Goal: Task Accomplishment & Management: Use online tool/utility

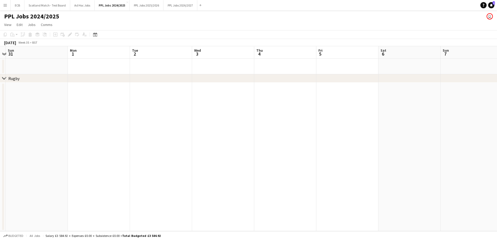
scroll to position [0, 114]
click at [5, 51] on app-icon "Expand/collapse" at bounding box center [4, 53] width 4 height 5
click at [147, 9] on button "PPL Jobs 2025/2026 Close" at bounding box center [147, 5] width 34 height 10
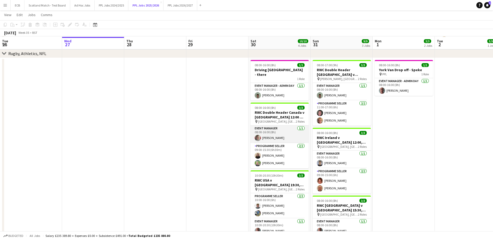
scroll to position [185, 0]
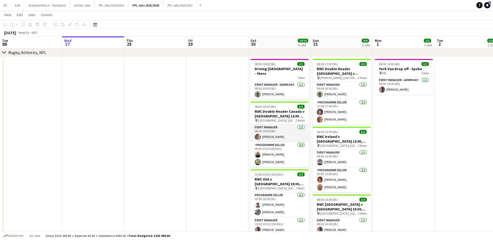
click at [282, 128] on app-card-role "Event Manager [DATE] 08:00-16:00 (8h) [PERSON_NAME]" at bounding box center [280, 133] width 58 height 18
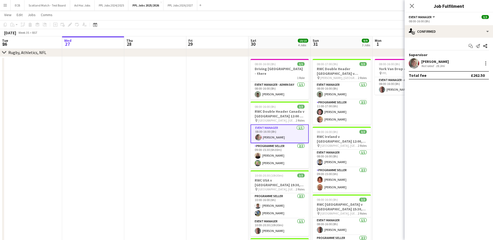
click at [279, 130] on app-card-role "Event Manager [DATE] 08:00-16:00 (8h) [PERSON_NAME]" at bounding box center [280, 133] width 58 height 19
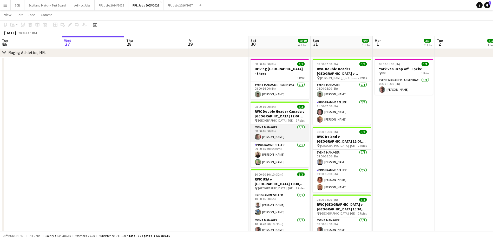
click at [271, 126] on app-card-role "Event Manager [DATE] 08:00-16:00 (8h) [PERSON_NAME]" at bounding box center [280, 133] width 58 height 18
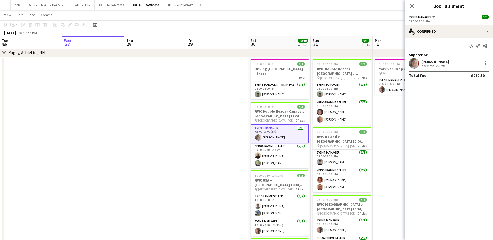
click at [439, 62] on div "[PERSON_NAME]" at bounding box center [435, 61] width 28 height 5
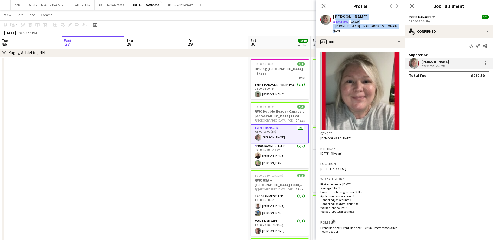
drag, startPoint x: 333, startPoint y: 17, endPoint x: 396, endPoint y: 28, distance: 64.1
click at [396, 28] on div "[PERSON_NAME] star Not rated 28.3mi t. [PHONE_NUMBER] | [EMAIL_ADDRESS][DOMAIN_…" at bounding box center [360, 23] width 88 height 23
copy div "[PERSON_NAME] star Not rated 28.3mi t. [PHONE_NUMBER] | [EMAIL_ADDRESS][DOMAIN_…"
click at [269, 150] on app-card-role "Programme Seller [DATE] 09:00-15:30 (6h30m) [PERSON_NAME] [PERSON_NAME]" at bounding box center [280, 155] width 58 height 25
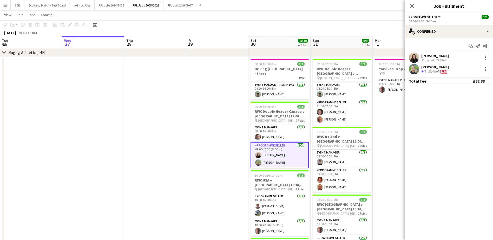
click at [427, 56] on div "[PERSON_NAME]" at bounding box center [435, 56] width 28 height 5
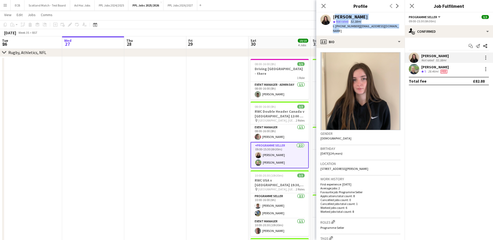
drag, startPoint x: 332, startPoint y: 16, endPoint x: 400, endPoint y: 30, distance: 69.5
click at [400, 30] on app-profile-header "[PERSON_NAME] star Not rated 52.38mi t. [PHONE_NUMBER] | [EMAIL_ADDRESS][DOMAIN…" at bounding box center [360, 23] width 88 height 23
copy div "[PERSON_NAME] star Not rated 52.38mi t. [PHONE_NUMBER] | [EMAIL_ADDRESS][DOMAIN…"
click at [274, 221] on app-card-role "Event Manager [DATE] 10:00-20:30 (10h30m) [PERSON_NAME]" at bounding box center [280, 228] width 58 height 18
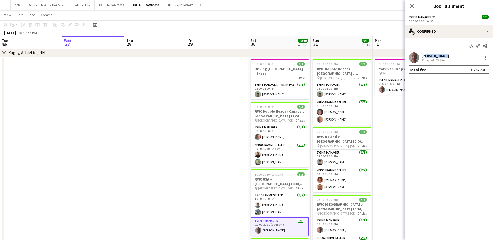
drag, startPoint x: 423, startPoint y: 55, endPoint x: 452, endPoint y: 57, distance: 29.2
click at [452, 57] on div "[PERSON_NAME] Not rated 27.59mi" at bounding box center [449, 57] width 88 height 10
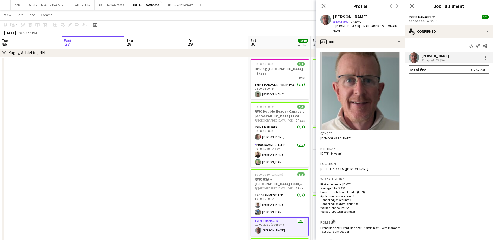
drag, startPoint x: 452, startPoint y: 57, endPoint x: 422, endPoint y: 56, distance: 30.2
click at [422, 56] on div "[PERSON_NAME]" at bounding box center [435, 56] width 28 height 5
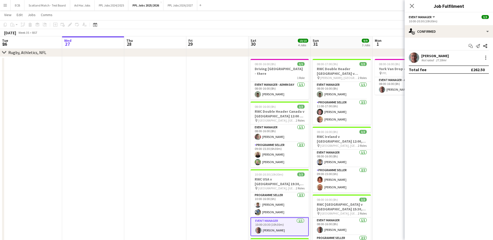
drag, startPoint x: 422, startPoint y: 56, endPoint x: 449, endPoint y: 61, distance: 27.7
click at [449, 61] on div "[PERSON_NAME] Not rated 27.59mi" at bounding box center [449, 57] width 88 height 10
copy div "[PERSON_NAME] Not rated 27.59mi"
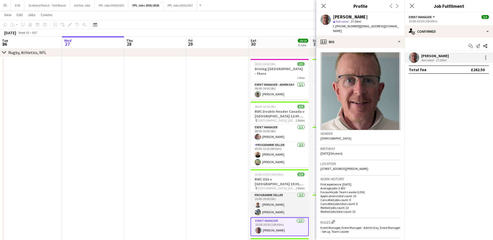
click at [282, 196] on app-card-role "Programme Seller [DATE] 10:00-16:00 (6h) [PERSON_NAME] [PERSON_NAME]" at bounding box center [280, 204] width 58 height 25
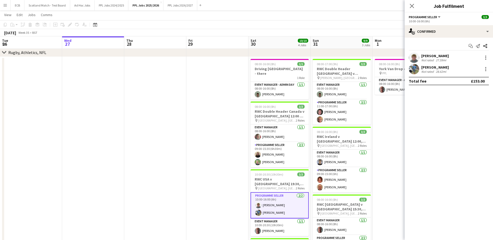
drag, startPoint x: 420, startPoint y: 55, endPoint x: 452, endPoint y: 60, distance: 32.2
click at [452, 60] on div "[PERSON_NAME] Not rated 27.59mi" at bounding box center [449, 57] width 88 height 10
copy div "[PERSON_NAME] Not rated 27.59mi"
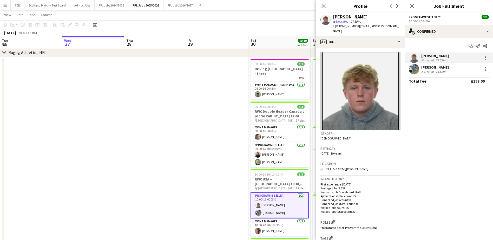
drag, startPoint x: 421, startPoint y: 68, endPoint x: 451, endPoint y: 74, distance: 30.9
click at [451, 74] on div "[PERSON_NAME] Not rated 28.62mi" at bounding box center [449, 69] width 88 height 10
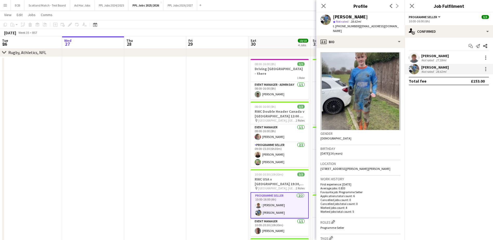
copy div "[PERSON_NAME] Not rated 28.62mi"
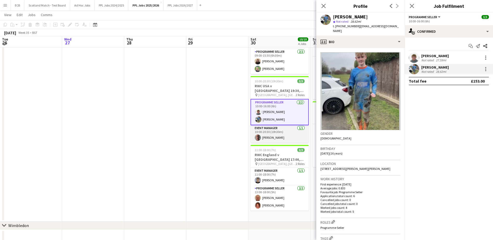
scroll to position [279, 0]
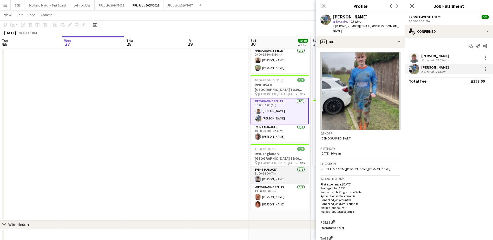
click at [274, 167] on app-card-role "Event Manager [DATE] 11:00-18:00 (7h) [PERSON_NAME]" at bounding box center [280, 176] width 58 height 18
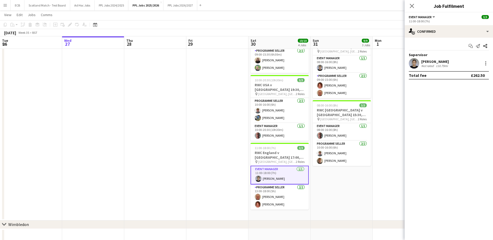
drag, startPoint x: 421, startPoint y: 60, endPoint x: 451, endPoint y: 68, distance: 30.6
click at [451, 68] on div "[PERSON_NAME] Not rated 110.79mi" at bounding box center [449, 63] width 88 height 10
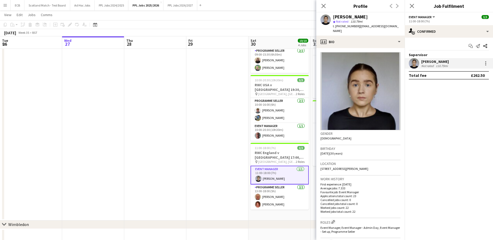
copy div "[PERSON_NAME] Not rated 110.79mi"
click at [264, 192] on app-card-role "Programme Seller [DATE] 13:00-18:00 (5h) [PERSON_NAME] Wooloff [PERSON_NAME]" at bounding box center [280, 197] width 58 height 25
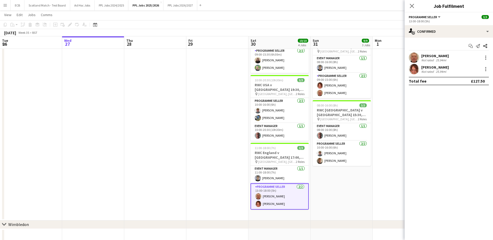
drag, startPoint x: 421, startPoint y: 55, endPoint x: 456, endPoint y: 61, distance: 36.1
click at [456, 61] on div "[PERSON_NAME] Not rated 25.94mi" at bounding box center [449, 57] width 88 height 10
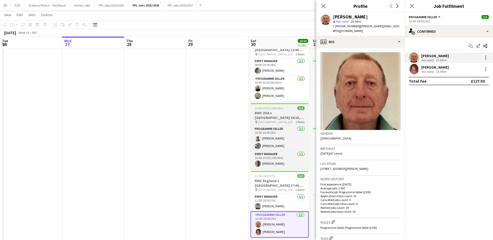
scroll to position [251, 0]
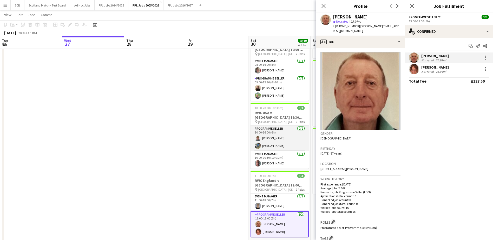
click at [271, 133] on app-card-role "Programme Seller [DATE] 10:00-16:00 (6h) [PERSON_NAME] [PERSON_NAME]" at bounding box center [280, 138] width 58 height 25
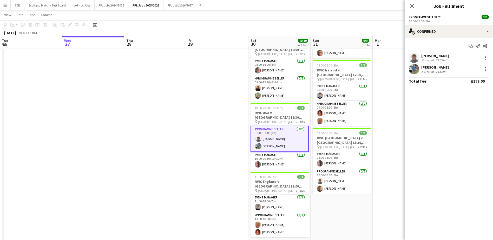
click at [274, 133] on app-card-role "Programme Seller [DATE] 10:00-16:00 (6h) [PERSON_NAME] [PERSON_NAME]" at bounding box center [280, 139] width 58 height 26
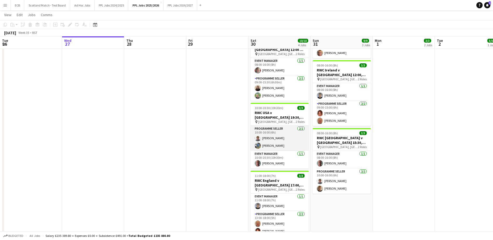
click at [274, 129] on app-card-role "Programme Seller [DATE] 10:00-16:00 (6h) [PERSON_NAME] [PERSON_NAME]" at bounding box center [280, 138] width 58 height 25
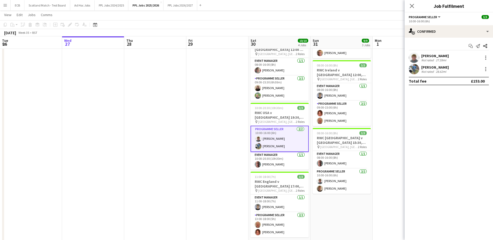
click at [438, 57] on div "[PERSON_NAME]" at bounding box center [435, 56] width 28 height 5
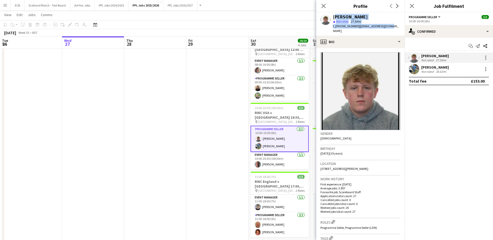
drag, startPoint x: 334, startPoint y: 18, endPoint x: 394, endPoint y: 27, distance: 60.6
click at [394, 27] on app-profile-header "[PERSON_NAME] star Not rated 27.59mi t. [PHONE_NUMBER] | [EMAIL_ADDRESS][DOMAIN…" at bounding box center [360, 23] width 88 height 23
copy div "[PERSON_NAME] star Not rated 27.59mi t. [PHONE_NUMBER] | [EMAIL_ADDRESS][DOMAIN…"
click at [273, 154] on app-card-role "Event Manager [DATE] 10:00-20:30 (10h30m) [PERSON_NAME]" at bounding box center [280, 161] width 58 height 18
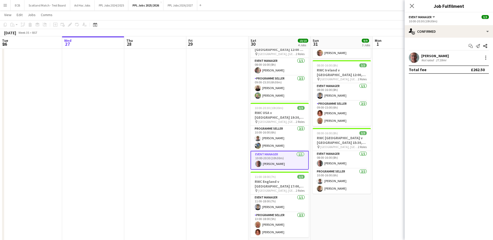
click at [426, 53] on div "[PERSON_NAME] Not rated 27.59mi" at bounding box center [449, 57] width 88 height 10
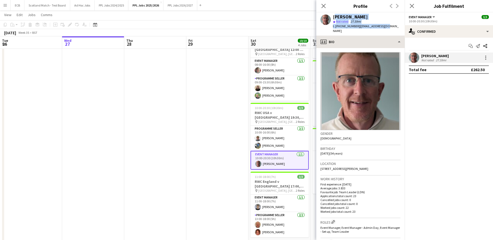
drag, startPoint x: 332, startPoint y: 17, endPoint x: 389, endPoint y: 31, distance: 58.0
click at [389, 31] on app-crew-profile "Close pop-in Profile Previous Next [PERSON_NAME] star Not rated 27.59mi t. [PHO…" at bounding box center [360, 120] width 88 height 240
copy app-crew-profile "[PERSON_NAME] star Not rated 27.59mi t. [PHONE_NUMBER] | [EMAIL_ADDRESS][DOMAIN…"
click at [332, 16] on div "[PERSON_NAME] star Not rated 27.59mi t. [PHONE_NUMBER] | [EMAIL_ADDRESS][DOMAIN…" at bounding box center [360, 23] width 88 height 23
drag, startPoint x: 332, startPoint y: 16, endPoint x: 388, endPoint y: 26, distance: 56.3
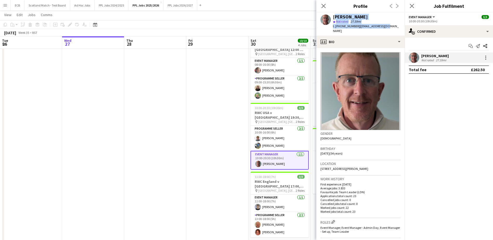
click at [388, 26] on app-profile-header "[PERSON_NAME] star Not rated 27.59mi t. [PHONE_NUMBER] | [EMAIL_ADDRESS][DOMAIN…" at bounding box center [360, 23] width 88 height 23
copy div "[PERSON_NAME] star Not rated 27.59mi t. [PHONE_NUMBER] | [EMAIL_ADDRESS][DOMAIN…"
click at [274, 138] on app-card-role "Programme Seller [DATE] 10:00-16:00 (6h) [PERSON_NAME] [PERSON_NAME]" at bounding box center [280, 138] width 58 height 25
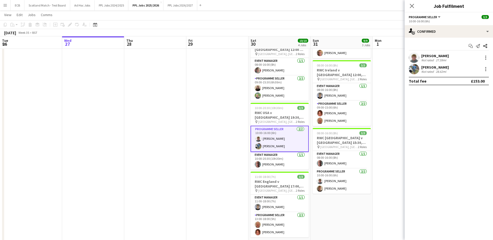
click at [431, 68] on div "[PERSON_NAME]" at bounding box center [435, 67] width 28 height 5
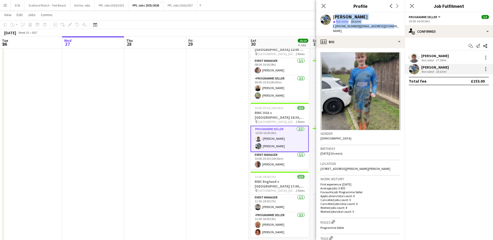
drag, startPoint x: 332, startPoint y: 16, endPoint x: 396, endPoint y: 27, distance: 64.5
click at [396, 27] on app-profile-header "[PERSON_NAME] star Not rated 28.62mi t. [PHONE_NUMBER] | [EMAIL_ADDRESS][DOMAIN…" at bounding box center [360, 23] width 88 height 23
copy div "[PERSON_NAME] star Not rated 28.62mi t. [PHONE_NUMBER] | [EMAIL_ADDRESS][DOMAIN…"
click at [273, 195] on app-card-role "Event Manager [DATE] 11:00-18:00 (7h) [PERSON_NAME]" at bounding box center [280, 204] width 58 height 18
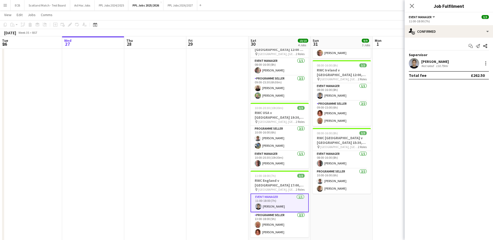
click at [435, 60] on div "[PERSON_NAME]" at bounding box center [435, 61] width 28 height 5
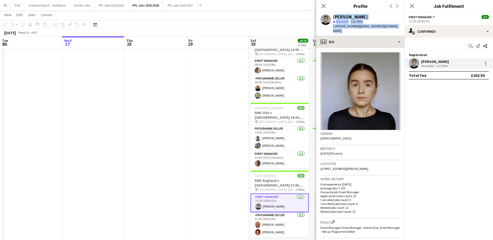
drag, startPoint x: 333, startPoint y: 16, endPoint x: 402, endPoint y: 32, distance: 70.8
click at [402, 32] on app-crew-profile "Close pop-in Profile Previous Next [PERSON_NAME] star Not rated 110.79mi t. [PH…" at bounding box center [360, 120] width 88 height 240
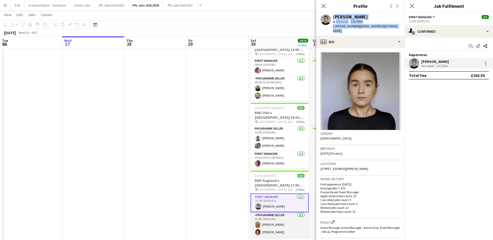
click at [269, 212] on app-card-role "Programme Seller [DATE] 13:00-18:00 (5h) [PERSON_NAME] Wooloff [PERSON_NAME]" at bounding box center [280, 224] width 58 height 25
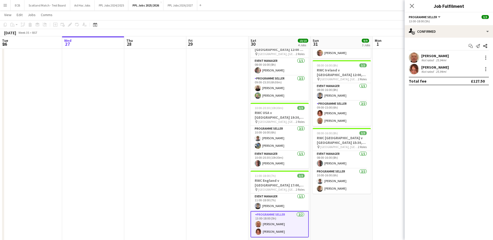
click at [426, 56] on div "[PERSON_NAME]" at bounding box center [435, 56] width 28 height 5
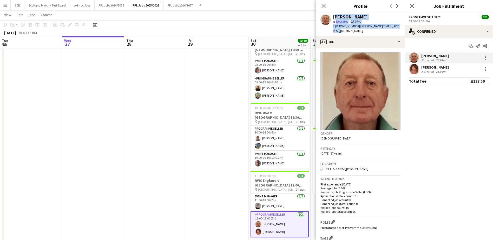
drag, startPoint x: 333, startPoint y: 16, endPoint x: 403, endPoint y: 28, distance: 71.2
click at [403, 28] on app-profile-header "[PERSON_NAME] star Not rated 25.94mi t. [PHONE_NUMBER] | [EMAIL_ADDRESS][DOMAIN…" at bounding box center [360, 23] width 88 height 23
click at [431, 70] on div "Not rated" at bounding box center [428, 72] width 14 height 4
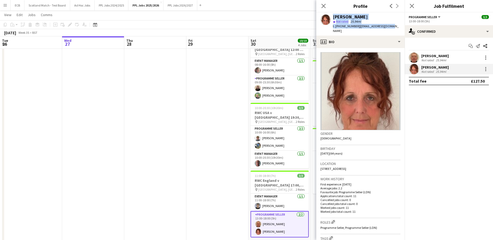
drag, startPoint x: 332, startPoint y: 16, endPoint x: 392, endPoint y: 28, distance: 61.3
click at [392, 28] on div "[PERSON_NAME] star Not rated 25.94mi t. [PHONE_NUMBER] | [EMAIL_ADDRESS][DOMAIN…" at bounding box center [360, 23] width 88 height 23
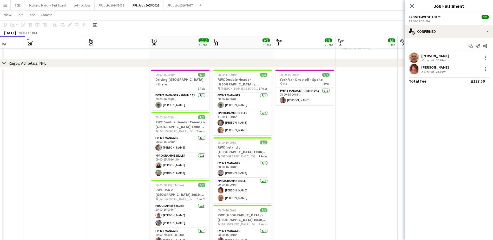
scroll to position [174, 0]
click at [240, 95] on app-card-role "Event Manager [DATE] 08:00-16:00 (8h) [PERSON_NAME]" at bounding box center [242, 102] width 58 height 18
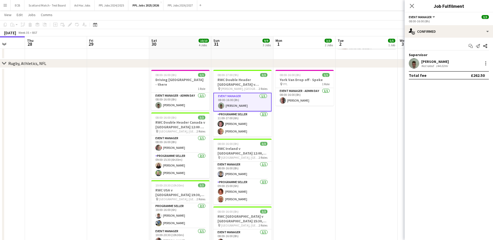
click at [434, 60] on div "[PERSON_NAME]" at bounding box center [435, 61] width 28 height 5
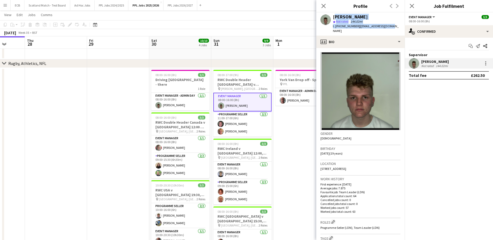
drag, startPoint x: 334, startPoint y: 16, endPoint x: 398, endPoint y: 27, distance: 65.2
click at [398, 27] on app-profile-header "[PERSON_NAME] star Not rated 144.02mi t. [PHONE_NUMBER] | [EMAIL_ADDRESS][DOMAI…" at bounding box center [360, 23] width 88 height 23
click at [234, 122] on app-card-role "Programme Seller [DATE] 11:00-17:00 (6h) [PERSON_NAME] [PERSON_NAME]" at bounding box center [242, 123] width 58 height 25
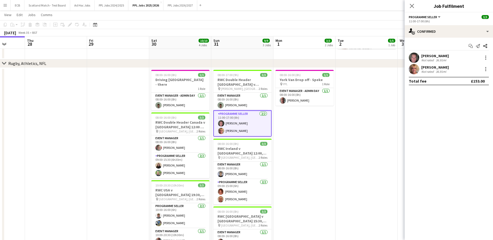
click at [429, 57] on div "[PERSON_NAME]" at bounding box center [435, 56] width 28 height 5
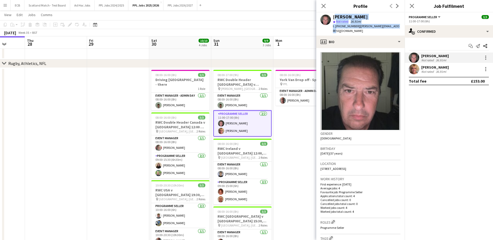
drag, startPoint x: 333, startPoint y: 18, endPoint x: 402, endPoint y: 27, distance: 68.8
click at [402, 27] on app-profile-header "[PERSON_NAME] star Not rated 36.91mi t. [PHONE_NUMBER] | [PERSON_NAME][EMAIL_AD…" at bounding box center [360, 23] width 88 height 23
click at [435, 71] on div "36.91mi" at bounding box center [441, 72] width 12 height 4
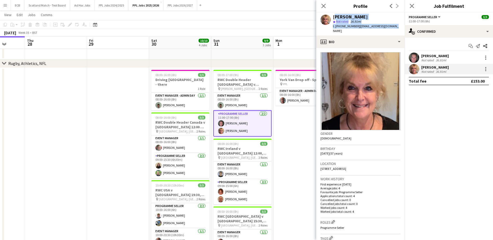
drag, startPoint x: 333, startPoint y: 17, endPoint x: 398, endPoint y: 28, distance: 65.1
click at [398, 28] on app-profile-header "[PERSON_NAME] star Not rated 36.91mi t. [PHONE_NUMBER] | [EMAIL_ADDRESS][DOMAIN…" at bounding box center [360, 23] width 88 height 23
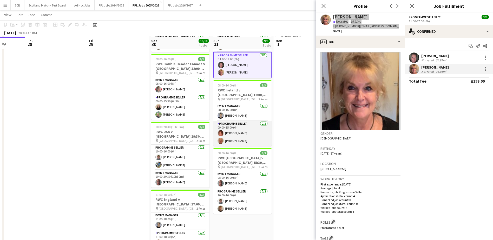
scroll to position [233, 0]
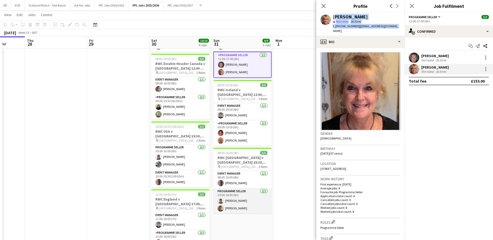
click at [239, 199] on app-card-role "Programme Seller [DATE] 10:00-16:00 (6h) [PERSON_NAME] [PERSON_NAME]" at bounding box center [242, 200] width 58 height 25
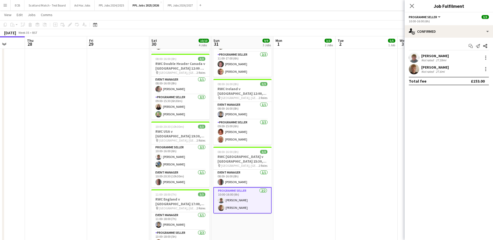
drag, startPoint x: 421, startPoint y: 67, endPoint x: 456, endPoint y: 69, distance: 35.1
click at [456, 69] on div "[PERSON_NAME] Not rated 27.6mi" at bounding box center [449, 69] width 88 height 10
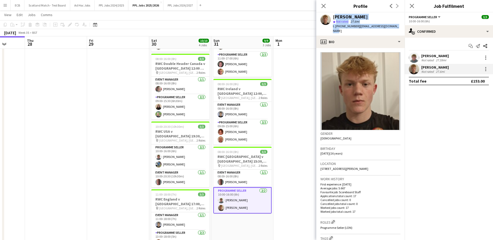
drag, startPoint x: 333, startPoint y: 16, endPoint x: 397, endPoint y: 25, distance: 64.4
click at [397, 25] on div "[PERSON_NAME] star Not rated 27.6mi t. [PHONE_NUMBER] | [EMAIL_ADDRESS][DOMAIN_…" at bounding box center [360, 23] width 88 height 23
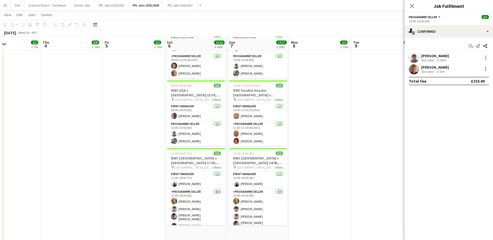
scroll to position [301, 0]
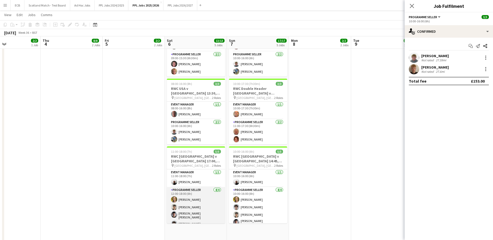
click at [206, 206] on app-card-role "Programme Seller [DATE] 12:00-18:00 (6h) [PERSON_NAME] [PERSON_NAME] [PERSON_NA…" at bounding box center [196, 208] width 58 height 42
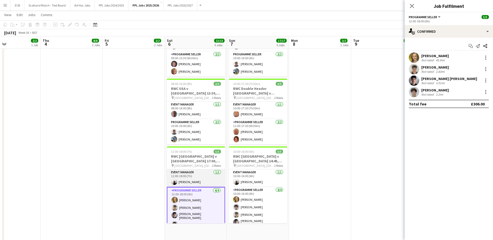
click at [200, 176] on app-card-role "Event Manager [DATE] 11:00-18:00 (7h) [PERSON_NAME]" at bounding box center [196, 178] width 58 height 18
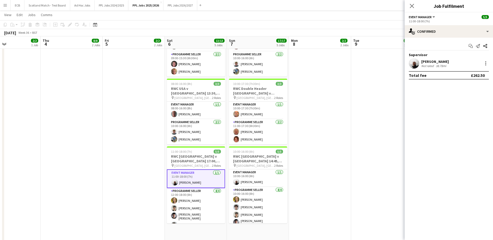
click at [434, 60] on div "[PERSON_NAME]" at bounding box center [435, 61] width 28 height 5
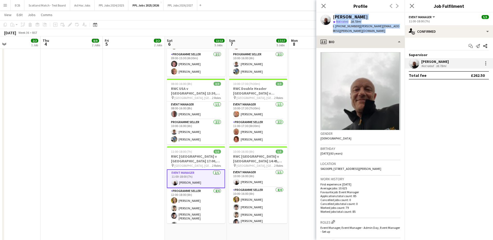
drag, startPoint x: 332, startPoint y: 17, endPoint x: 384, endPoint y: 32, distance: 54.2
click at [384, 32] on app-crew-profile "Close pop-in Profile Previous Next [PERSON_NAME] star Not rated 38.78mi t. [PHO…" at bounding box center [360, 120] width 88 height 240
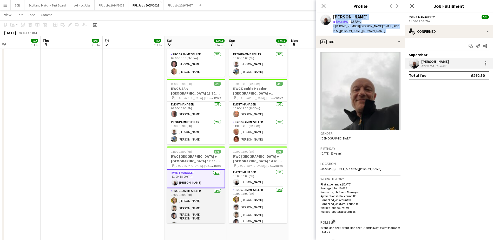
click at [185, 190] on app-card-role "Programme Seller [DATE] 12:00-18:00 (6h) [PERSON_NAME] [PERSON_NAME] [PERSON_NA…" at bounding box center [196, 209] width 58 height 42
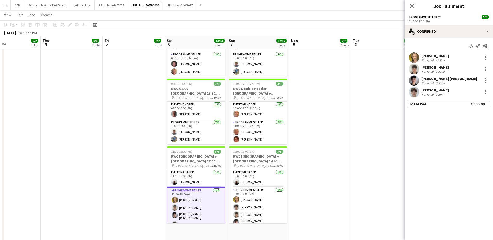
click at [429, 59] on div "Not rated" at bounding box center [428, 60] width 14 height 4
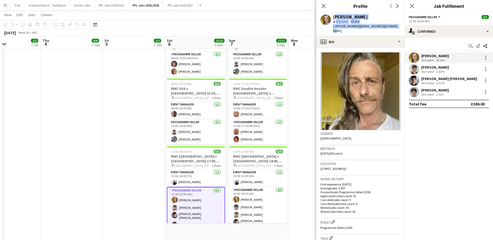
drag, startPoint x: 333, startPoint y: 16, endPoint x: 398, endPoint y: 25, distance: 65.1
click at [398, 25] on div "[PERSON_NAME] star Not rated 45.9mi t. [PHONE_NUMBER] | [EMAIL_ADDRESS][DOMAIN_…" at bounding box center [360, 23] width 88 height 23
click at [192, 203] on app-card-role "Programme Seller [DATE] 12:00-18:00 (6h) [PERSON_NAME] [PERSON_NAME] [PERSON_NA…" at bounding box center [196, 208] width 58 height 43
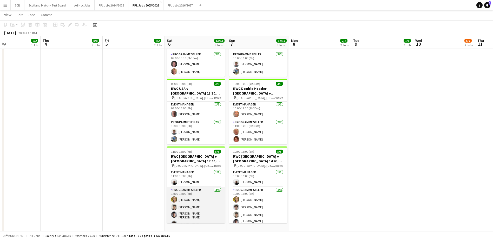
click at [187, 198] on app-card-role "Programme Seller [DATE] 12:00-18:00 (6h) [PERSON_NAME] [PERSON_NAME] [PERSON_NA…" at bounding box center [196, 208] width 58 height 42
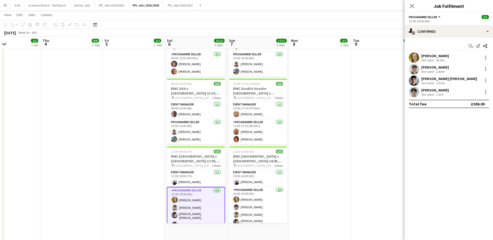
click at [435, 68] on div "[PERSON_NAME]" at bounding box center [435, 67] width 28 height 5
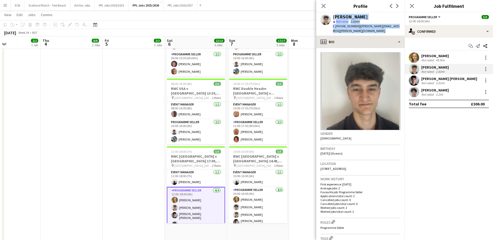
drag, startPoint x: 333, startPoint y: 17, endPoint x: 394, endPoint y: 34, distance: 63.4
click at [394, 34] on app-crew-profile "Close pop-in Profile Previous Next [PERSON_NAME] star Not rated 2.83mi t. [PHON…" at bounding box center [360, 120] width 88 height 240
click at [439, 76] on div "[PERSON_NAME] [PERSON_NAME]" at bounding box center [449, 78] width 56 height 5
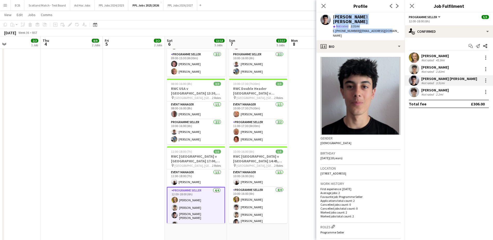
drag, startPoint x: 333, startPoint y: 15, endPoint x: 387, endPoint y: 29, distance: 55.8
click at [387, 29] on div "[PERSON_NAME] [PERSON_NAME] Not rated 3.51mi t. [PHONE_NUMBER] | [EMAIL_ADDRESS…" at bounding box center [360, 26] width 88 height 28
click at [439, 89] on div "[PERSON_NAME]" at bounding box center [435, 90] width 28 height 5
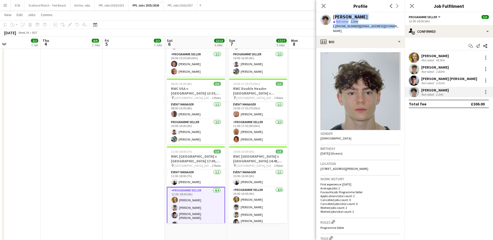
drag, startPoint x: 333, startPoint y: 17, endPoint x: 389, endPoint y: 27, distance: 56.5
click at [389, 27] on div "[PERSON_NAME] star Not rated 2.2mi t. [PHONE_NUMBER] | [EMAIL_ADDRESS][DOMAIN_N…" at bounding box center [360, 23] width 88 height 23
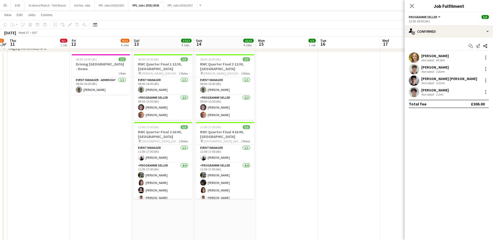
scroll to position [258, 0]
click at [169, 173] on app-card-role "Programme Seller [DATE] 11:00-17:00 (6h) [PERSON_NAME] [PERSON_NAME] Page [PERS…" at bounding box center [163, 182] width 58 height 40
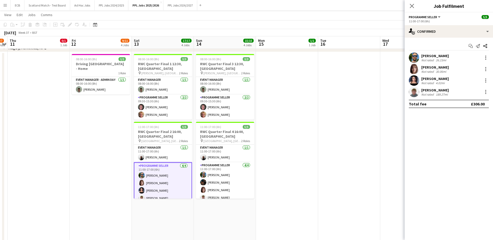
click at [435, 59] on div "26.23mi" at bounding box center [441, 60] width 12 height 4
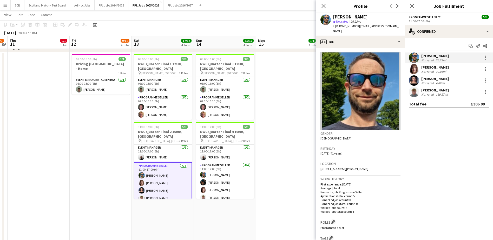
drag, startPoint x: 333, startPoint y: 17, endPoint x: 361, endPoint y: 35, distance: 33.3
click at [361, 35] on div "[PERSON_NAME] star Not rated 26.23mi t. [PHONE_NUMBER] | [EMAIL_ADDRESS][DOMAIN…" at bounding box center [360, 23] width 88 height 23
click at [434, 67] on div "[PERSON_NAME]" at bounding box center [435, 67] width 28 height 5
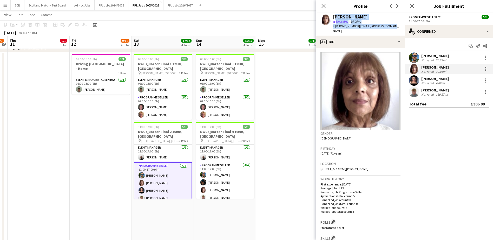
drag, startPoint x: 333, startPoint y: 17, endPoint x: 400, endPoint y: 29, distance: 68.2
click at [400, 29] on app-profile-header "[PERSON_NAME] star Not rated 30.06mi t. [PHONE_NUMBER] | [EMAIL_ADDRESS][DOMAIN…" at bounding box center [360, 23] width 88 height 23
click at [435, 77] on div "[PERSON_NAME]" at bounding box center [435, 78] width 28 height 5
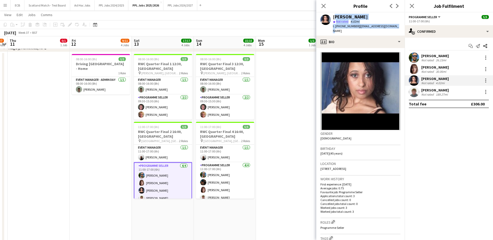
drag, startPoint x: 333, startPoint y: 16, endPoint x: 402, endPoint y: 28, distance: 70.2
click at [402, 28] on app-profile-header "[PERSON_NAME] star Not rated 4.02mi t. [PHONE_NUMBER] | [EMAIL_ADDRESS][DOMAIN_…" at bounding box center [360, 23] width 88 height 23
drag, startPoint x: 428, startPoint y: 93, endPoint x: 408, endPoint y: 87, distance: 20.5
click at [428, 93] on div "Not rated" at bounding box center [428, 95] width 14 height 4
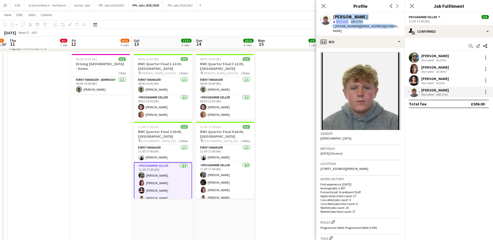
drag, startPoint x: 333, startPoint y: 17, endPoint x: 386, endPoint y: 30, distance: 54.3
click at [386, 30] on div "[PERSON_NAME] star Not rated 189.27mi t. [PHONE_NUMBER] | [EMAIL_ADDRESS][DOMAI…" at bounding box center [360, 23] width 88 height 23
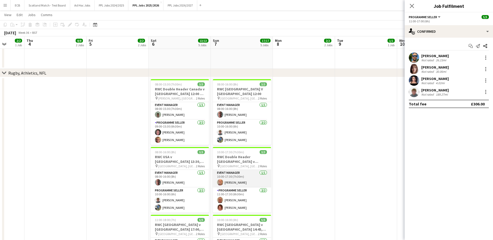
scroll to position [0, 179]
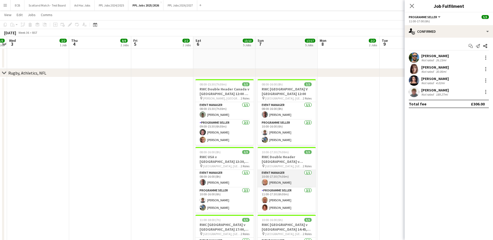
click at [282, 179] on app-card-role "Event Manager [DATE] 10:00-17:30 (7h30m) [PERSON_NAME]" at bounding box center [287, 179] width 58 height 18
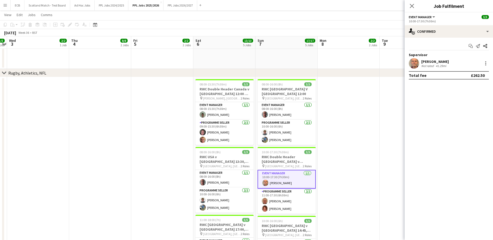
click at [440, 62] on div "[PERSON_NAME]" at bounding box center [435, 61] width 28 height 5
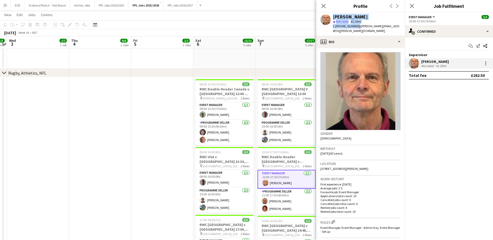
drag, startPoint x: 355, startPoint y: 26, endPoint x: 331, endPoint y: 27, distance: 24.4
click at [331, 27] on div "[PERSON_NAME] star Not rated 41.29mi t. [PHONE_NUMBER] | [PERSON_NAME][EMAIL_AD…" at bounding box center [360, 23] width 88 height 23
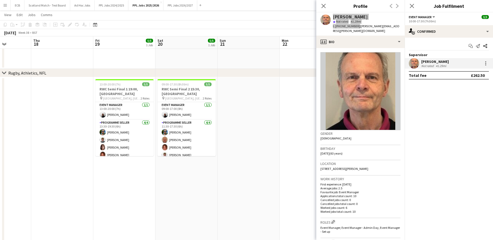
scroll to position [0, 155]
click at [269, 111] on app-date-cell at bounding box center [249, 206] width 62 height 258
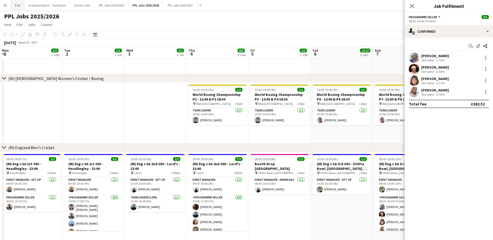
scroll to position [0, 178]
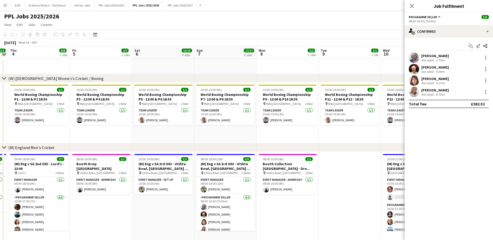
click at [7, 7] on button "Menu" at bounding box center [5, 5] width 10 height 10
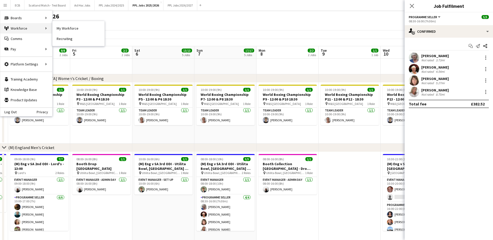
click at [15, 28] on div "Workforce Workforce" at bounding box center [26, 28] width 52 height 10
click at [68, 28] on link "My Workforce" at bounding box center [78, 28] width 52 height 10
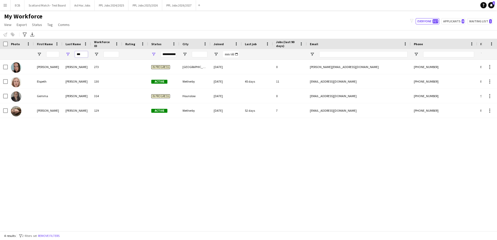
click at [82, 55] on input "***" at bounding box center [81, 54] width 13 height 6
drag, startPoint x: 82, startPoint y: 55, endPoint x: 47, endPoint y: 58, distance: 35.3
click at [47, 58] on div "***" at bounding box center [281, 54] width 563 height 10
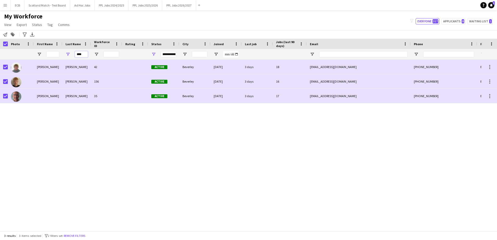
drag, startPoint x: 85, startPoint y: 52, endPoint x: 47, endPoint y: 53, distance: 38.0
click at [47, 53] on div "****" at bounding box center [281, 54] width 563 height 10
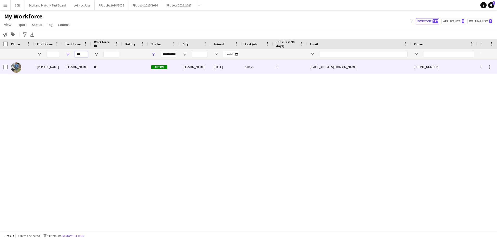
type input "***"
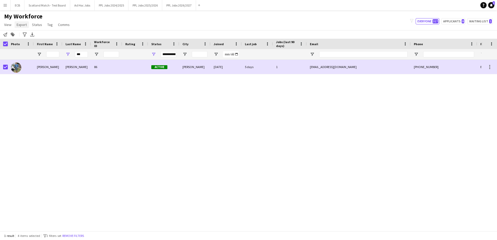
click at [20, 25] on span "Export" at bounding box center [22, 24] width 10 height 5
click at [29, 49] on span "Export as XLSX" at bounding box center [30, 51] width 23 height 5
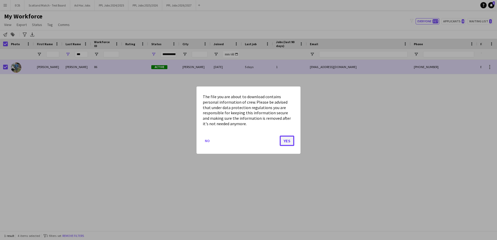
click at [284, 142] on button "Yes" at bounding box center [287, 140] width 15 height 10
